Goal: Information Seeking & Learning: Learn about a topic

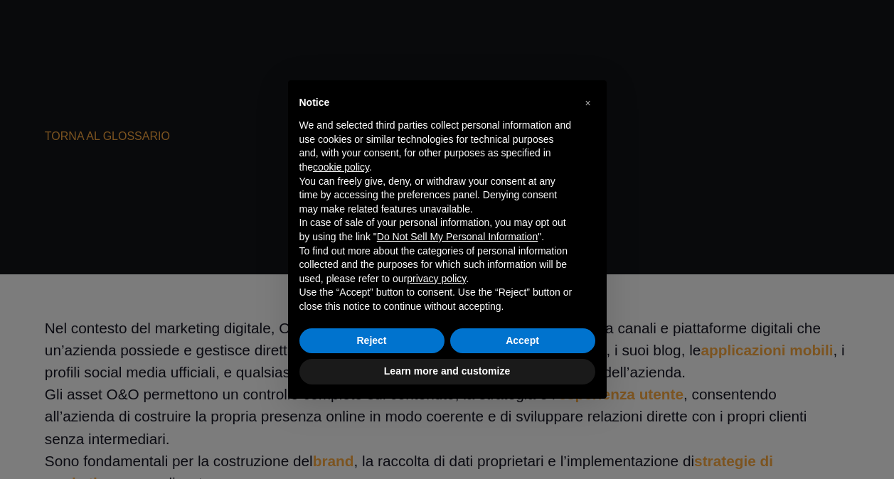
scroll to position [142, 0]
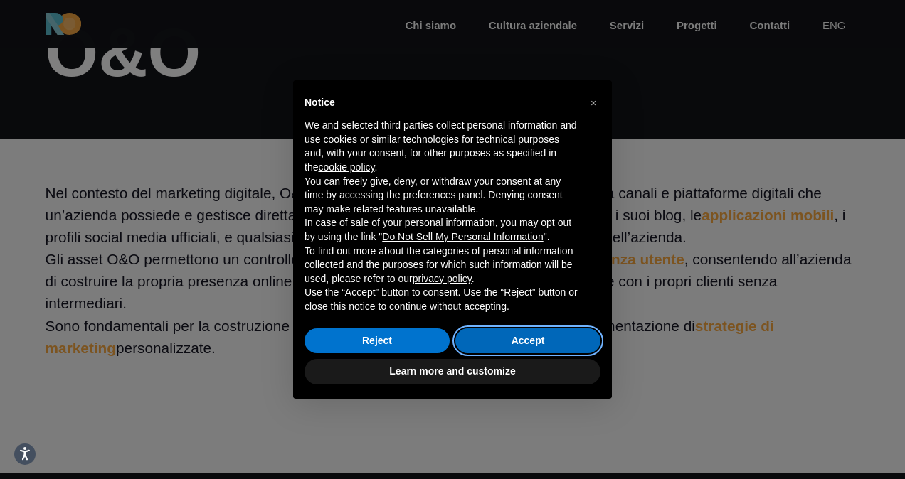
click at [472, 340] on button "Accept" at bounding box center [527, 342] width 145 height 26
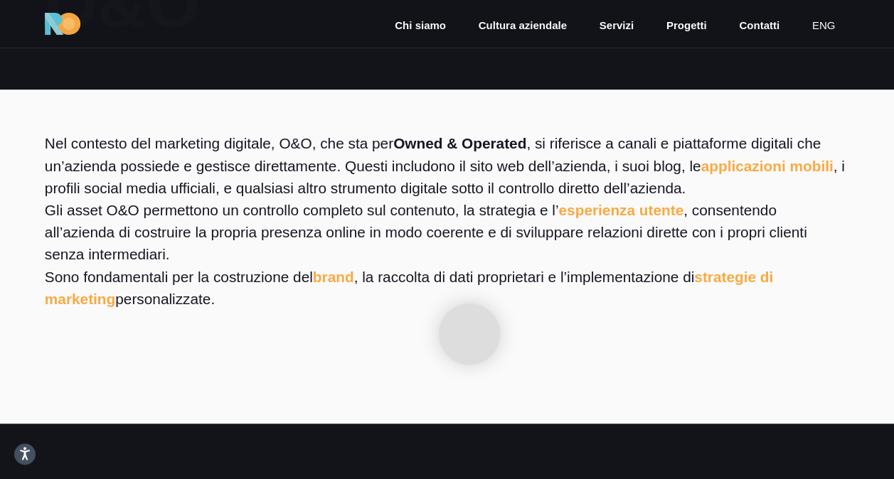
scroll to position [213, 0]
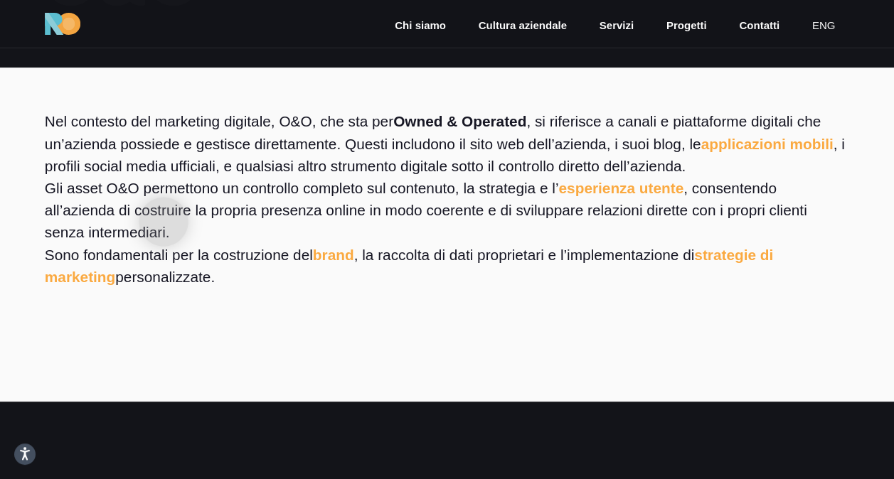
drag, startPoint x: 164, startPoint y: 222, endPoint x: 174, endPoint y: 263, distance: 42.6
drag, startPoint x: 174, startPoint y: 263, endPoint x: 165, endPoint y: 234, distance: 30.6
click at [165, 235] on p "Gli asset O&O permettono un controllo completo sul contenuto, la strategia e l’…" at bounding box center [447, 210] width 804 height 67
click at [339, 258] on link "brand" at bounding box center [333, 255] width 41 height 16
